Goal: Information Seeking & Learning: Learn about a topic

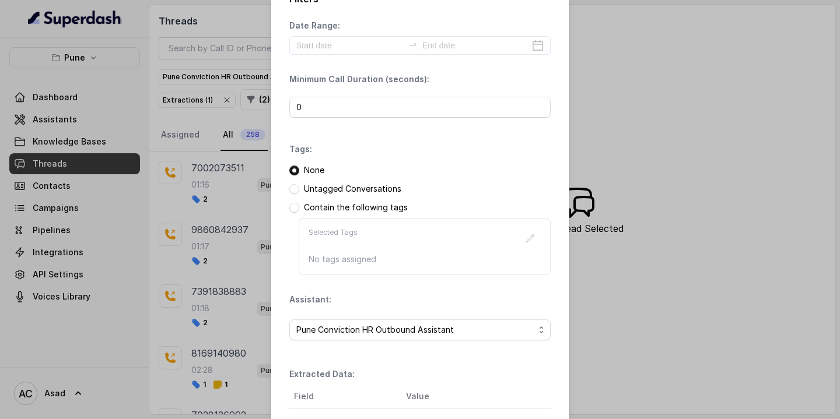
scroll to position [155, 0]
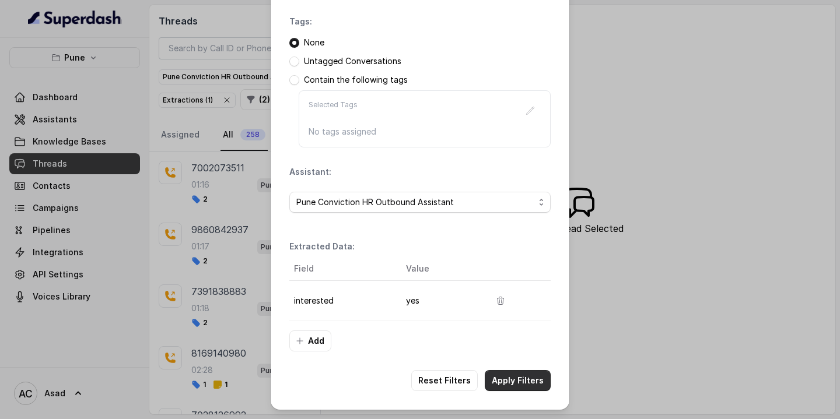
click at [507, 379] on button "Apply Filters" at bounding box center [518, 380] width 66 height 21
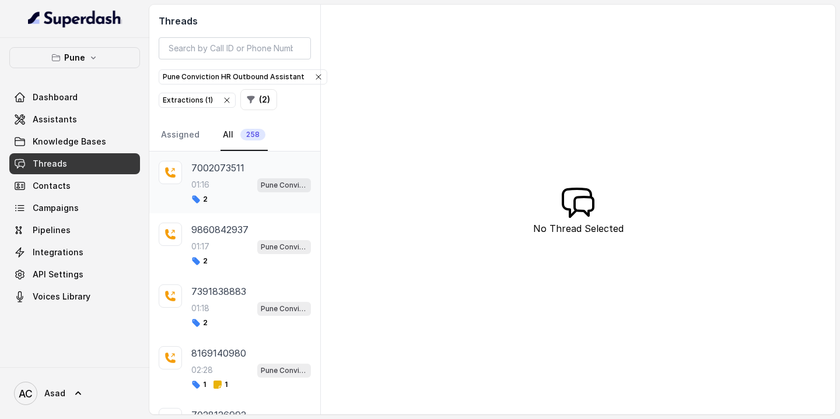
click at [217, 177] on div "01:16 Pune Conviction HR Outbound Assistant" at bounding box center [251, 184] width 120 height 15
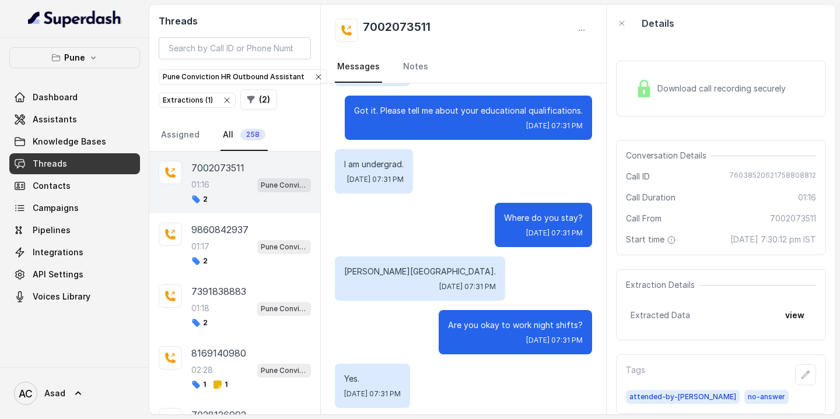
scroll to position [593, 0]
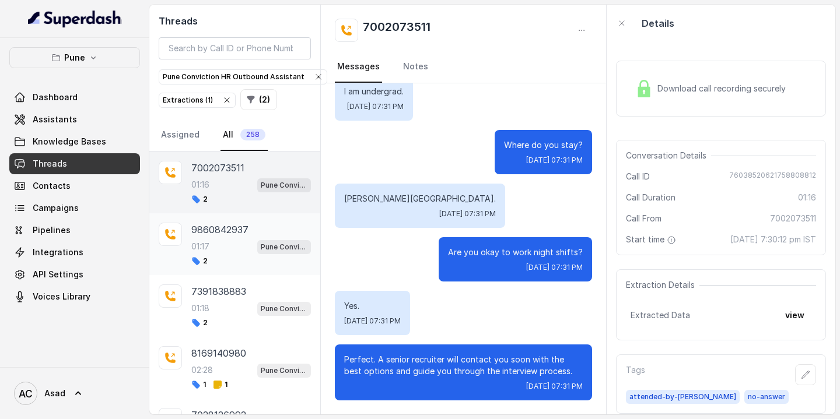
click at [226, 239] on div "01:17 Pune Conviction HR Outbound Assistant" at bounding box center [251, 246] width 120 height 15
